Goal: Task Accomplishment & Management: Use online tool/utility

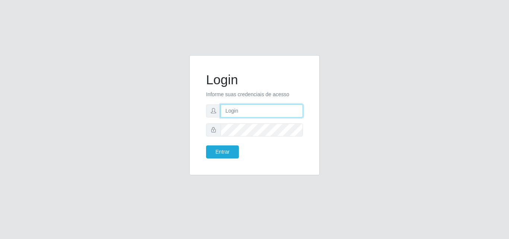
click at [273, 114] on input "text" at bounding box center [262, 110] width 82 height 13
type input "vitoria@saullus"
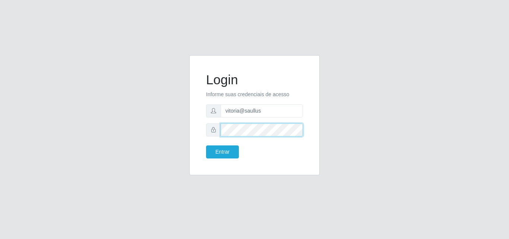
click at [206, 145] on button "Entrar" at bounding box center [222, 151] width 33 height 13
click at [229, 145] on form "Login Informe suas credenciais de acesso vitoria@saullus Entrar" at bounding box center [254, 115] width 97 height 86
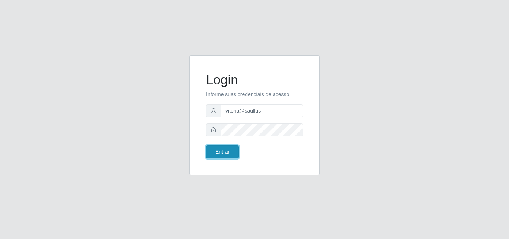
click at [229, 145] on button "Entrar" at bounding box center [222, 151] width 33 height 13
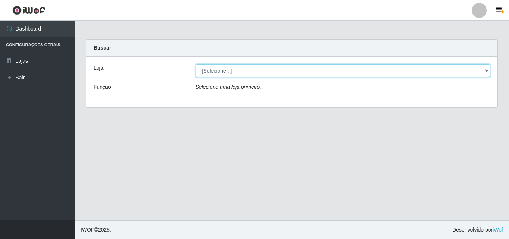
click at [300, 72] on select "[Selecione...] Saullus Supermercados" at bounding box center [343, 70] width 295 height 13
select select "423"
click at [196, 64] on select "[Selecione...] Saullus Supermercados" at bounding box center [343, 70] width 295 height 13
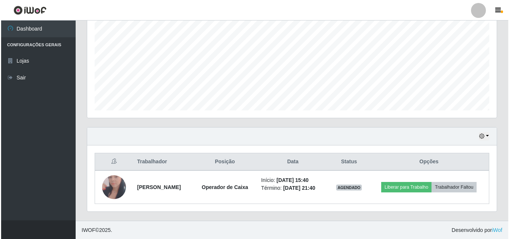
scroll to position [156, 0]
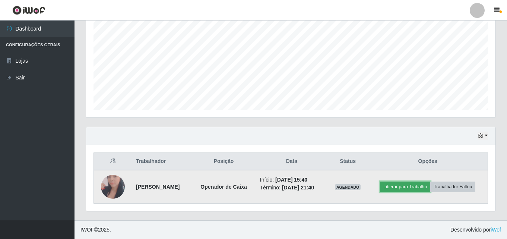
click at [416, 190] on button "Liberar para Trabalho" at bounding box center [405, 186] width 50 height 10
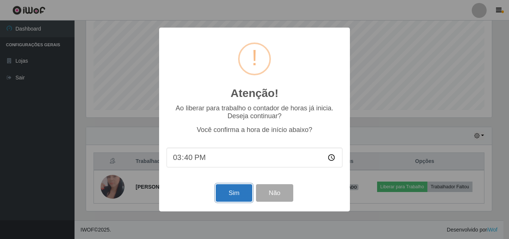
click at [234, 198] on button "Sim" at bounding box center [234, 193] width 36 height 18
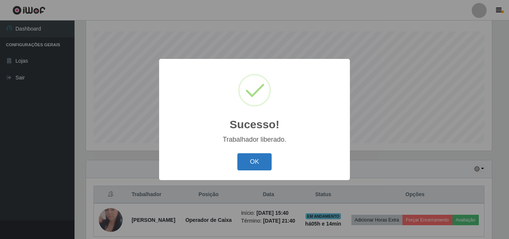
click at [266, 164] on button "OK" at bounding box center [254, 162] width 35 height 18
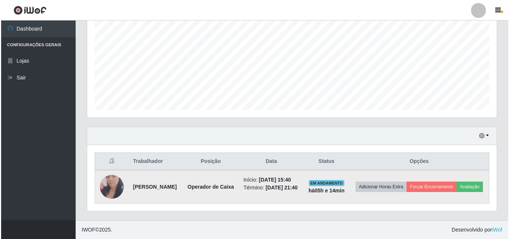
scroll to position [161, 0]
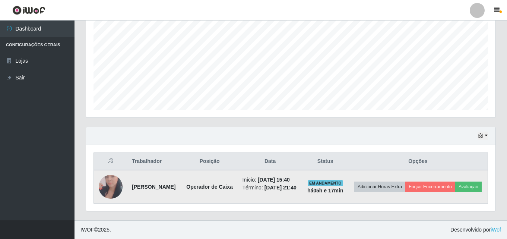
click at [298, 191] on li "Término: [DATE] 21:40" at bounding box center [271, 188] width 56 height 8
drag, startPoint x: 369, startPoint y: 219, endPoint x: 375, endPoint y: 210, distance: 10.7
click at [371, 211] on div "Trabalhador Posição Data Status Opções Elidiane [PERSON_NAME] Operador de Caixa…" at bounding box center [290, 178] width 409 height 66
click at [455, 192] on button "Avaliação" at bounding box center [468, 186] width 26 height 10
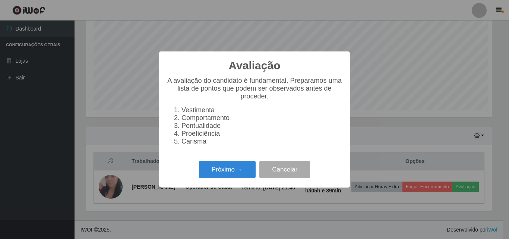
scroll to position [155, 406]
click at [243, 178] on button "Próximo →" at bounding box center [227, 170] width 57 height 18
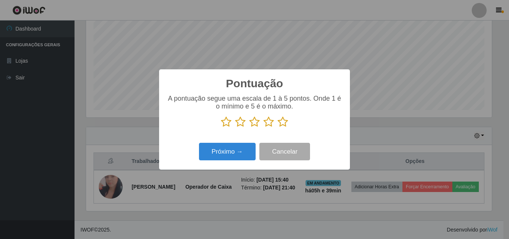
click at [280, 125] on icon at bounding box center [283, 121] width 10 height 11
click at [278, 127] on input "radio" at bounding box center [278, 127] width 0 height 0
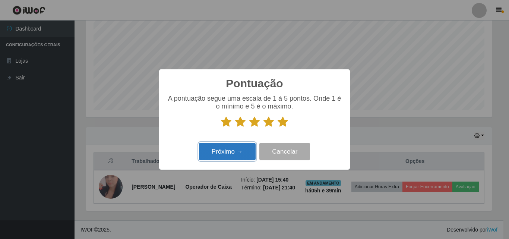
click at [256, 151] on button "Próximo →" at bounding box center [227, 152] width 57 height 18
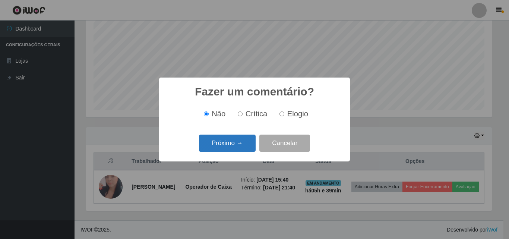
click at [254, 146] on button "Próximo →" at bounding box center [227, 143] width 57 height 18
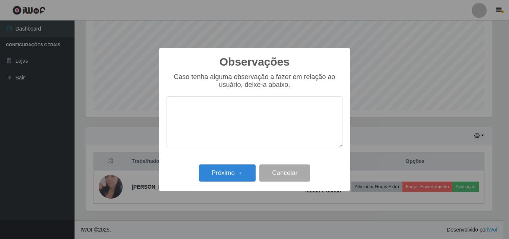
click at [246, 123] on textarea at bounding box center [255, 121] width 176 height 51
type textarea "Otima profissional"
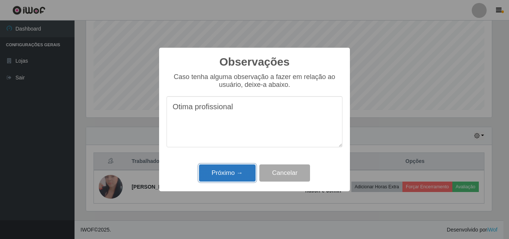
click at [217, 172] on button "Próximo →" at bounding box center [227, 173] width 57 height 18
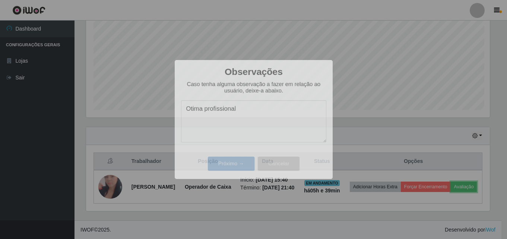
scroll to position [155, 409]
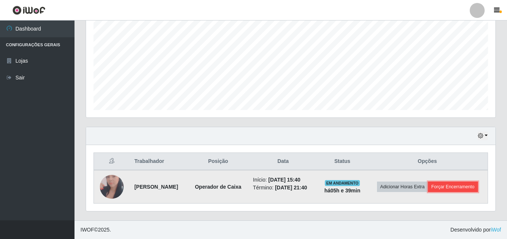
click at [447, 187] on button "Forçar Encerramento" at bounding box center [453, 186] width 50 height 10
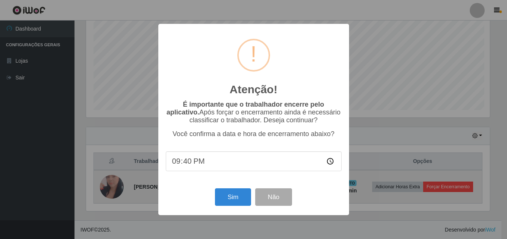
scroll to position [155, 406]
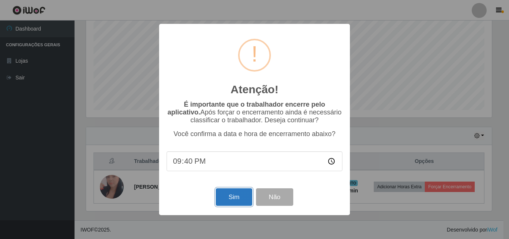
click at [241, 203] on button "Sim" at bounding box center [234, 197] width 36 height 18
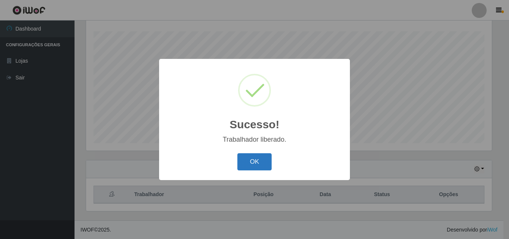
click at [258, 163] on button "OK" at bounding box center [254, 162] width 35 height 18
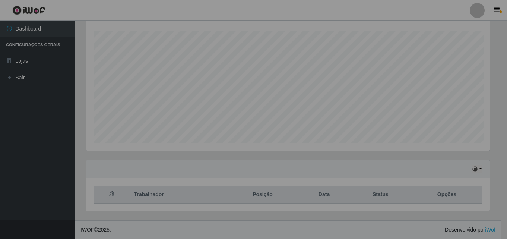
scroll to position [155, 409]
